Goal: Task Accomplishment & Management: Complete application form

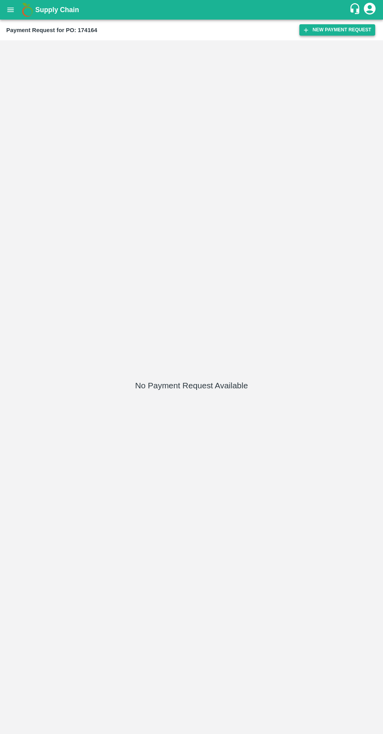
click at [310, 33] on icon "button" at bounding box center [306, 30] width 7 height 7
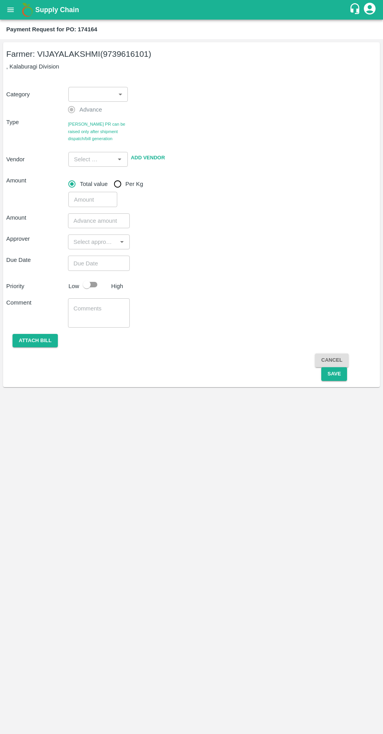
click at [99, 88] on body "Supply Chain Payment Request for PO: 174164 Farmer: [PERSON_NAME] (9739616101) …" at bounding box center [191, 367] width 383 height 734
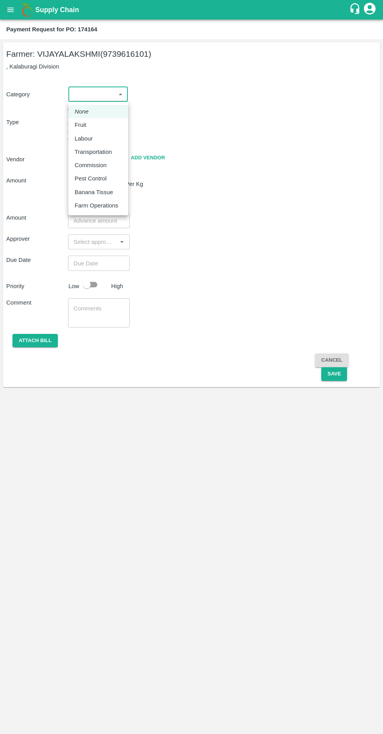
click at [81, 111] on em "None" at bounding box center [82, 111] width 14 height 9
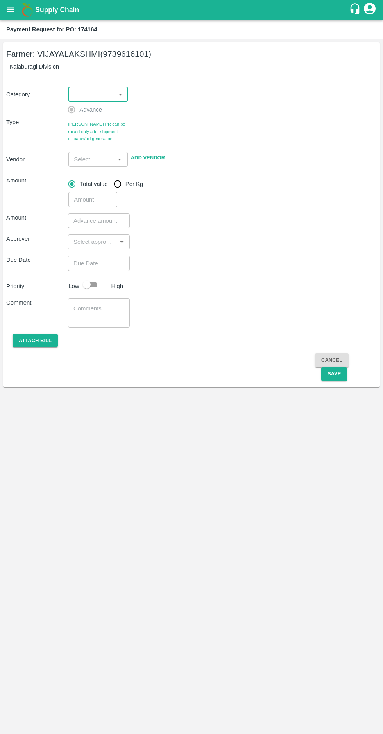
click at [81, 90] on body "Supply Chain Payment Request for PO: 174164 Farmer: [PERSON_NAME] (9739616101) …" at bounding box center [191, 367] width 383 height 734
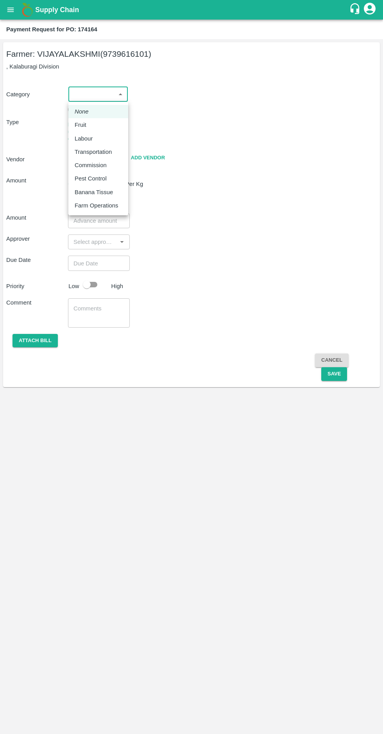
click at [85, 127] on p "Fruit" at bounding box center [81, 125] width 12 height 9
type input "1"
type input "[PERSON_NAME] - 9739616101(Farmer)"
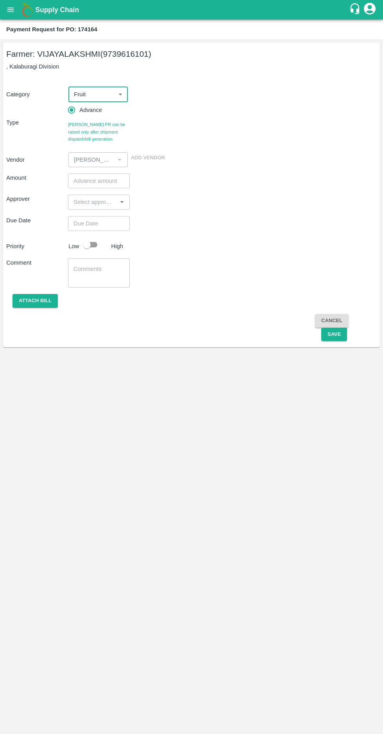
click at [87, 181] on input "number" at bounding box center [99, 180] width 62 height 15
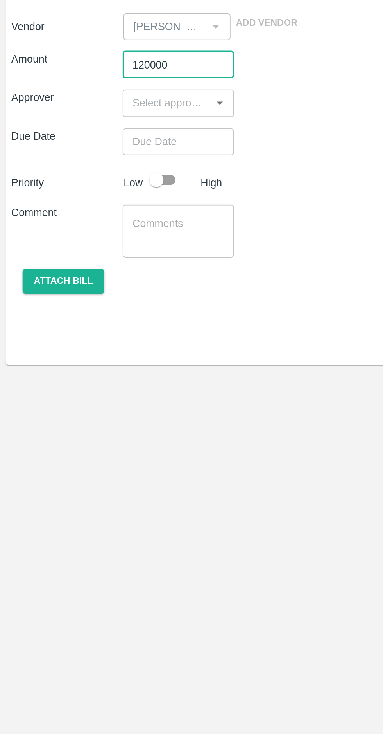
type input "120000"
click at [97, 201] on input "input" at bounding box center [92, 202] width 44 height 10
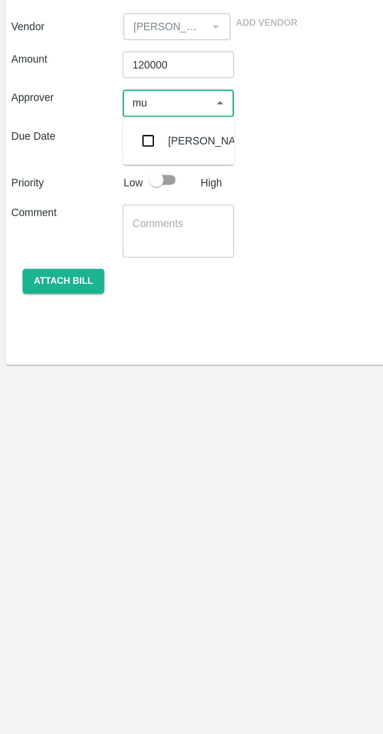
type input "muk"
click at [82, 224] on input "checkbox" at bounding box center [82, 223] width 16 height 16
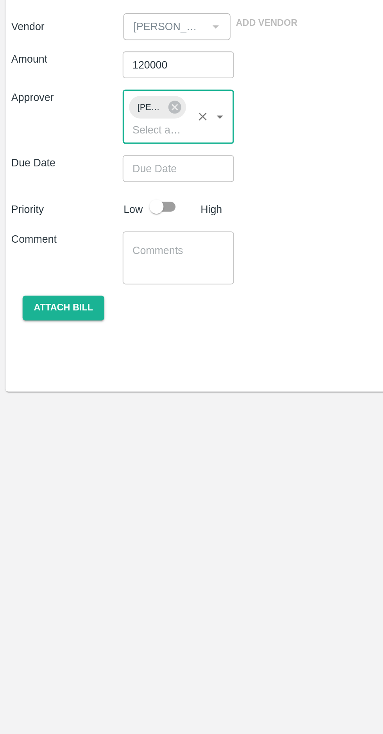
click at [86, 237] on input "Choose date" at bounding box center [96, 238] width 56 height 15
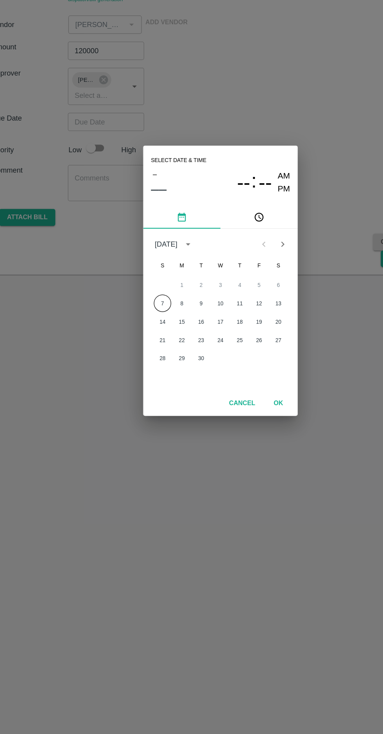
click at [144, 385] on button "7" at bounding box center [145, 385] width 14 height 14
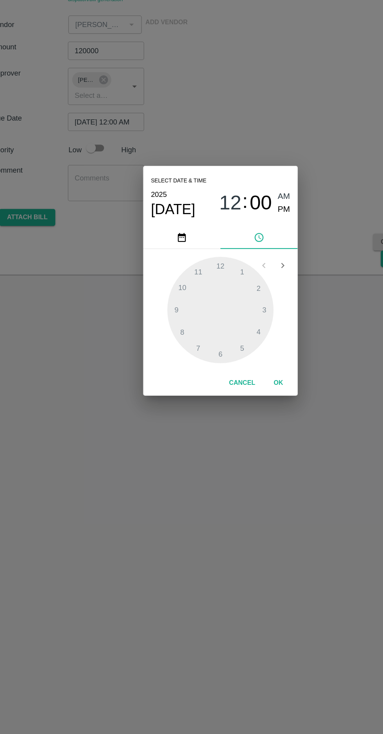
click at [244, 311] on span "PM" at bounding box center [243, 309] width 10 height 11
click at [175, 426] on div at bounding box center [192, 390] width 86 height 86
click at [243, 309] on span "PM" at bounding box center [243, 309] width 10 height 11
click at [207, 307] on span "07" at bounding box center [200, 304] width 18 height 19
click at [156, 394] on div at bounding box center [192, 390] width 86 height 86
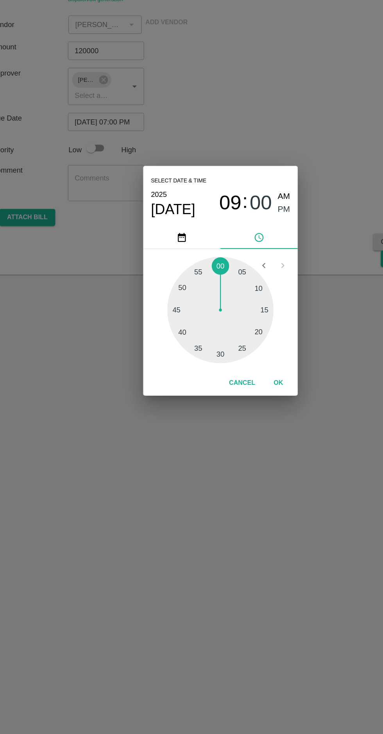
type input "[DATE] 09:00 PM"
click at [242, 308] on span "PM" at bounding box center [243, 309] width 10 height 11
click at [242, 446] on button "OK" at bounding box center [238, 450] width 25 height 14
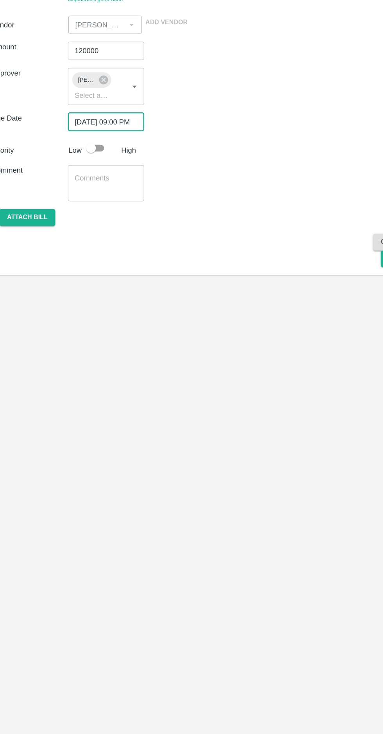
click at [93, 259] on input "checkbox" at bounding box center [87, 259] width 45 height 15
checkbox input "true"
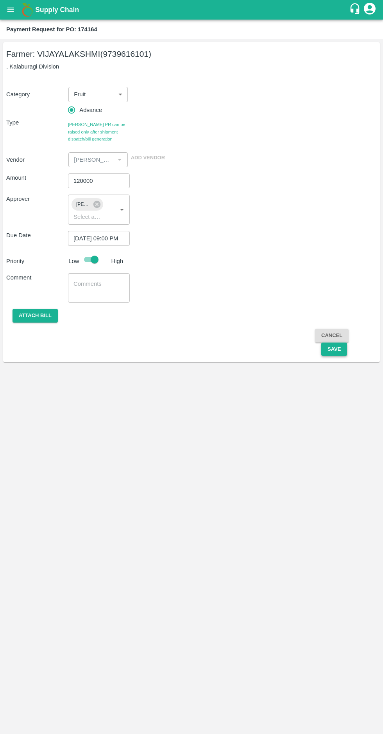
click at [334, 349] on button "Save" at bounding box center [335, 349] width 26 height 14
